Goal: Check status: Check status

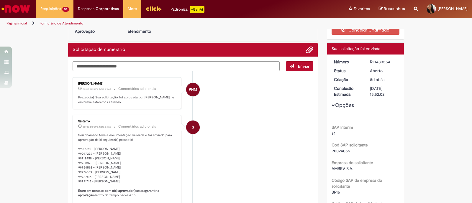
scroll to position [37, 0]
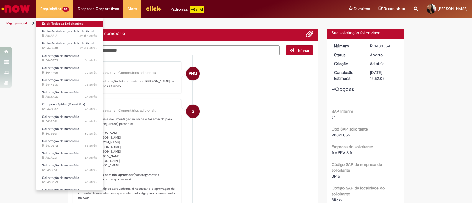
click at [59, 23] on link "Exibir Todas as Solicitações" at bounding box center [69, 24] width 66 height 6
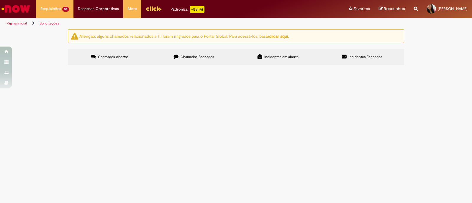
scroll to position [178, 0]
click at [0, 0] on span "Solicitação de numerário" at bounding box center [0, 0] width 0 height 0
click at [0, 0] on span "R13433554" at bounding box center [0, 0] width 0 height 0
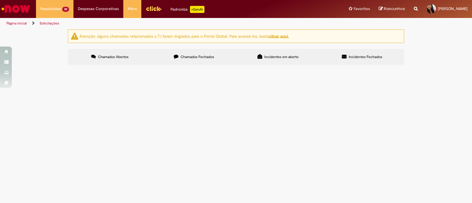
scroll to position [111, 0]
click at [0, 0] on span "R13433652" at bounding box center [0, 0] width 0 height 0
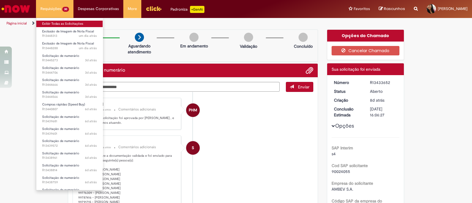
click at [60, 23] on link "Exibir Todas as Solicitações" at bounding box center [69, 24] width 66 height 6
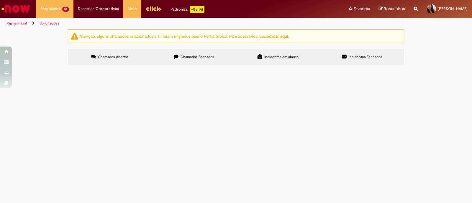
scroll to position [37, 0]
click at [0, 0] on span "Remessa de fatura locação pagamento realizado via Solicitação de Numerário" at bounding box center [0, 0] width 0 height 0
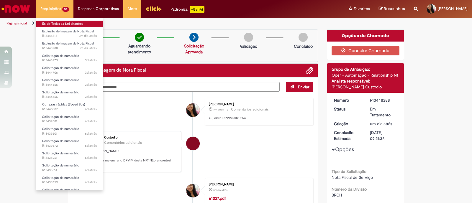
click at [67, 22] on link "Exibir Todas as Solicitações" at bounding box center [69, 24] width 66 height 6
